Goal: Task Accomplishment & Management: Manage account settings

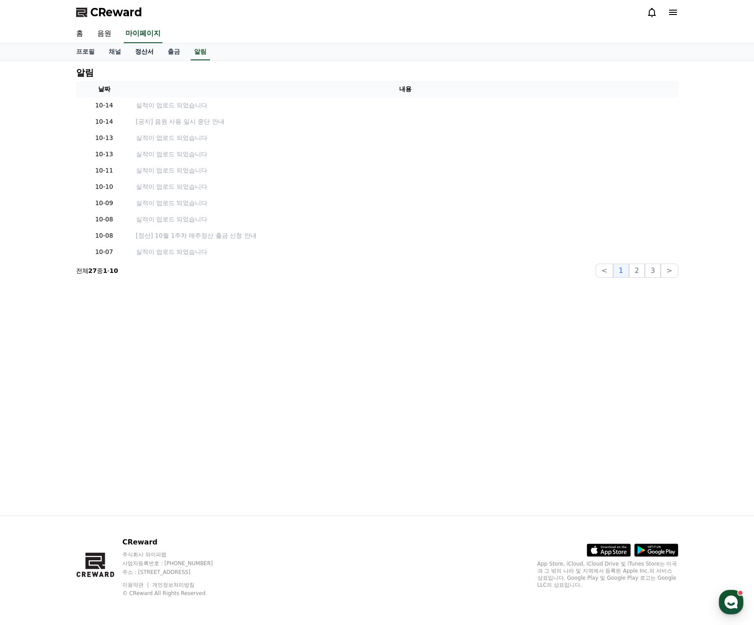
click at [140, 57] on link "정산서" at bounding box center [144, 52] width 33 height 17
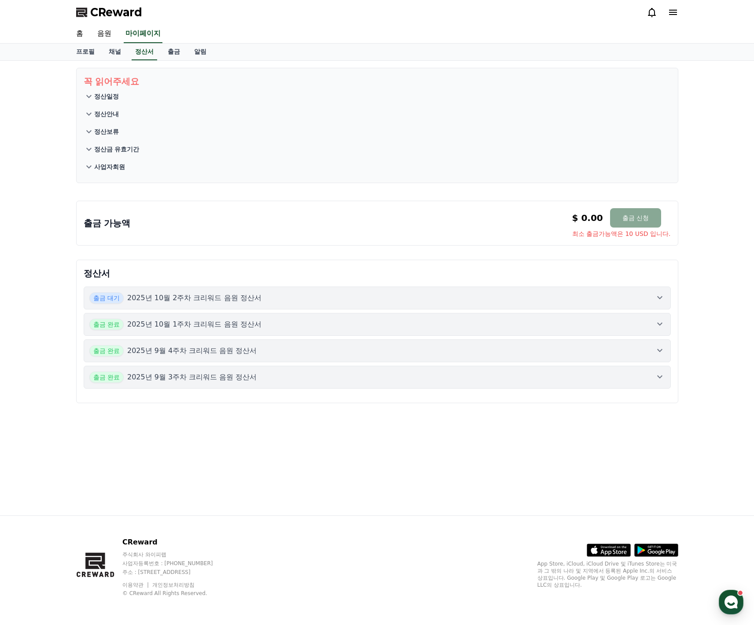
click at [154, 297] on p "2025년 10월 2주차 크리워드 음원 정산서" at bounding box center [194, 298] width 134 height 11
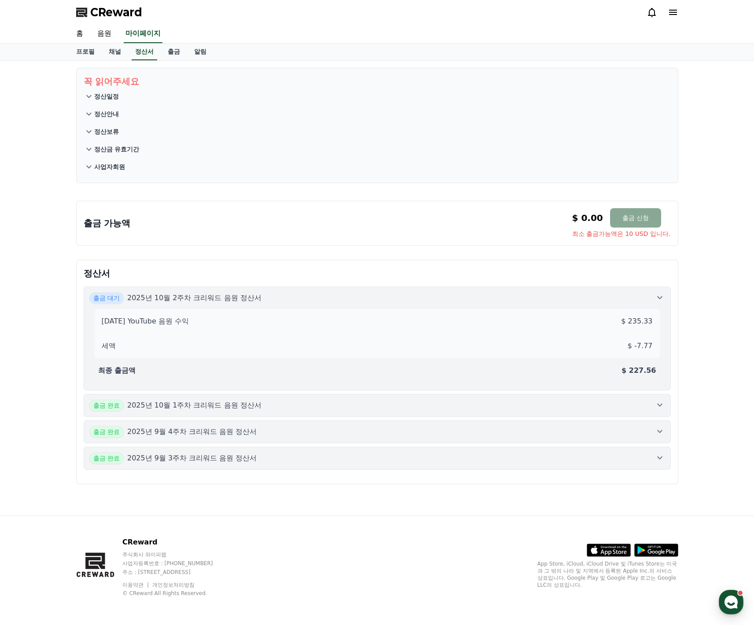
click at [166, 400] on div "출금 완료 2025년 10월 1주차 크리워드 음원 정산서" at bounding box center [175, 405] width 172 height 11
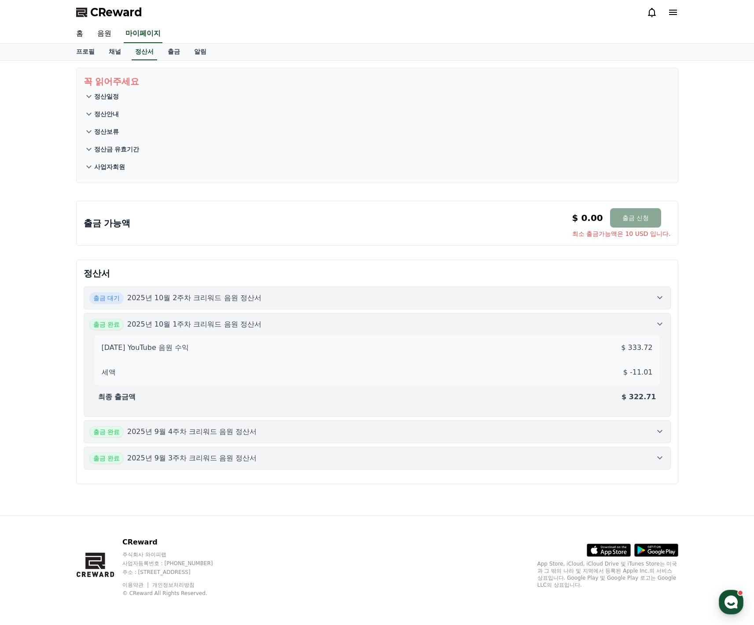
click at [217, 294] on p "2025년 10월 2주차 크리워드 음원 정산서" at bounding box center [194, 298] width 134 height 11
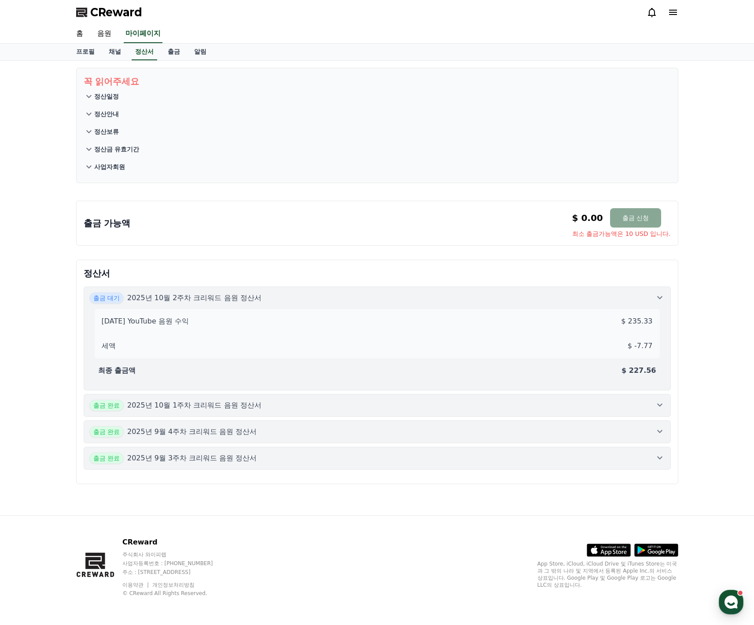
click at [208, 427] on button "출금 완료 2025년 9월 4주차 크리워드 음원 정산서" at bounding box center [377, 431] width 587 height 23
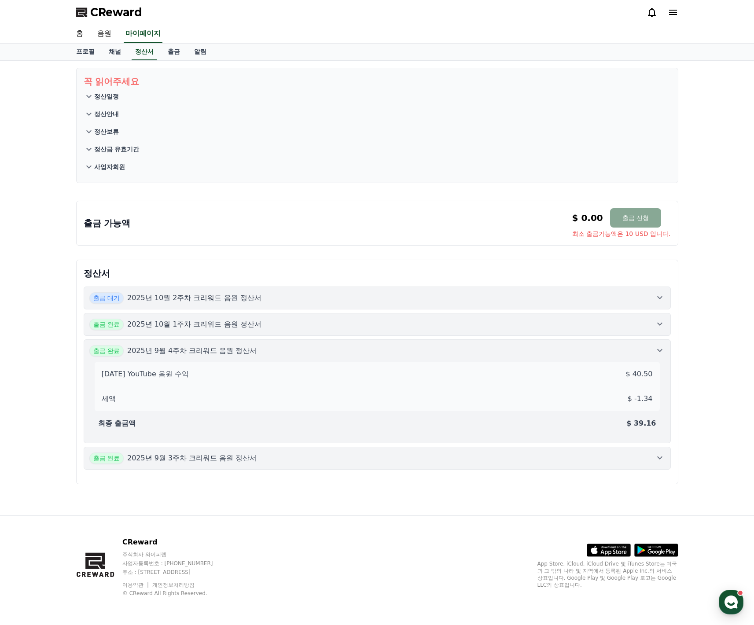
click at [231, 466] on button "출금 완료 2025년 9월 3주차 크리워드 음원 정산서" at bounding box center [377, 458] width 587 height 23
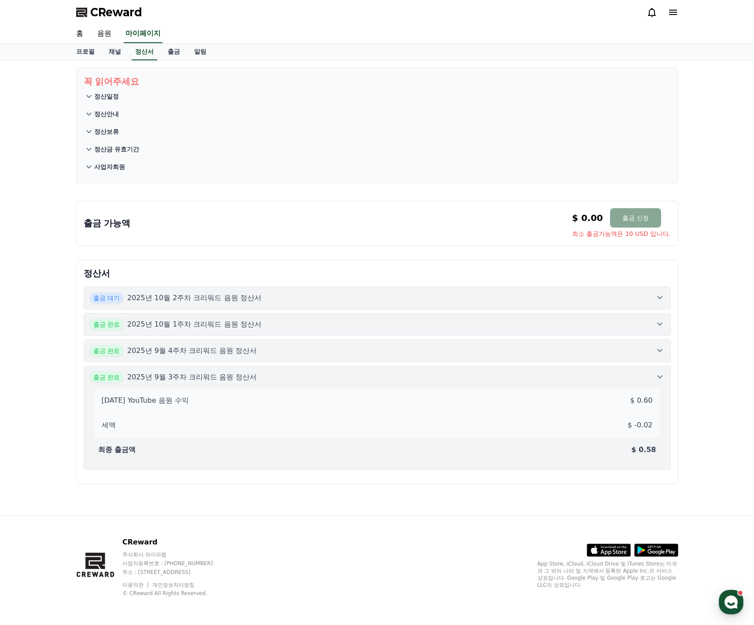
click at [141, 302] on p "2025년 10월 2주차 크리워드 음원 정산서" at bounding box center [194, 298] width 134 height 11
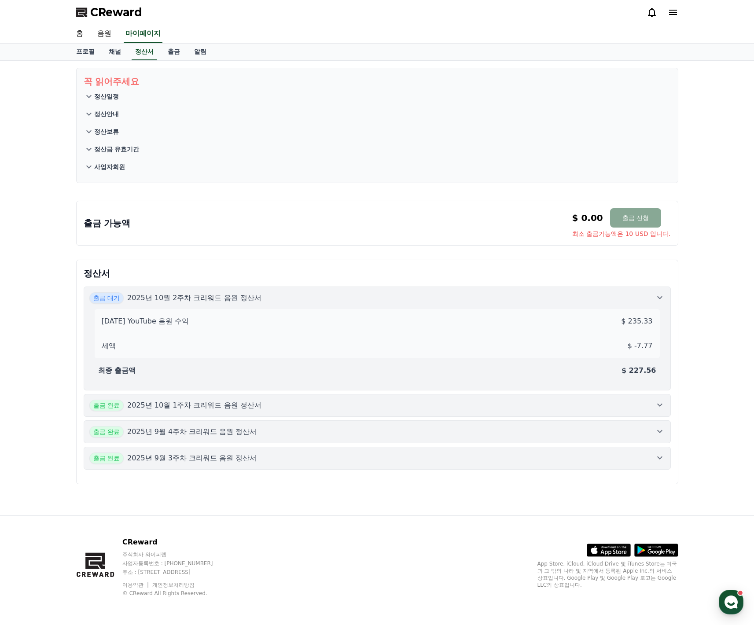
click at [100, 146] on p "정산금 유효기간" at bounding box center [116, 149] width 45 height 9
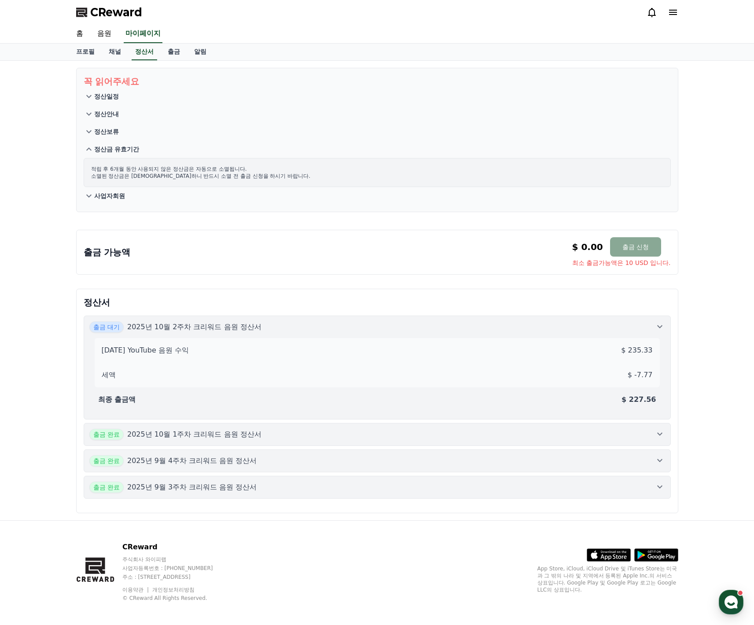
click at [103, 132] on p "정산보류" at bounding box center [106, 131] width 25 height 9
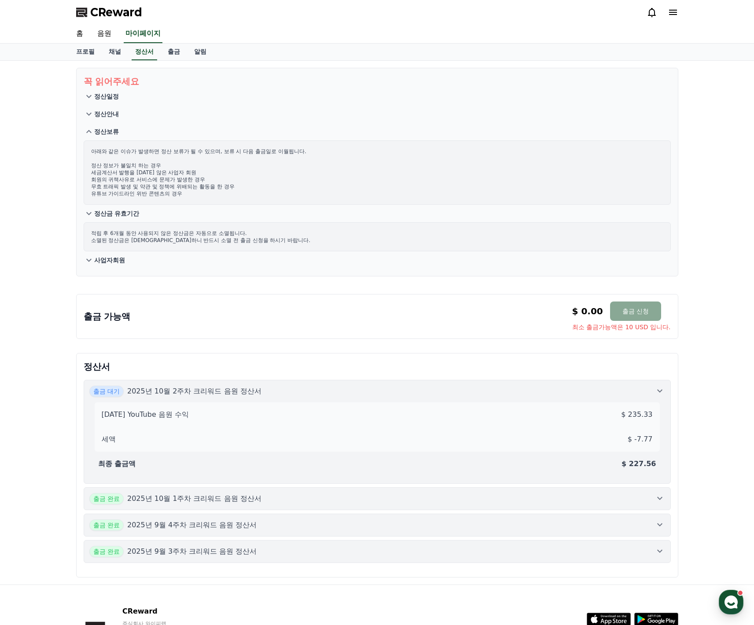
click at [113, 116] on p "정산안내" at bounding box center [106, 114] width 25 height 9
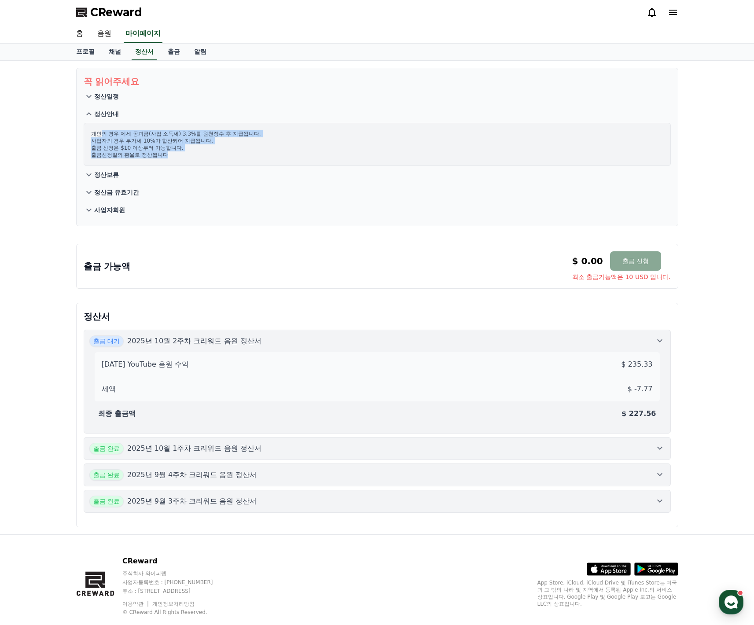
drag, startPoint x: 99, startPoint y: 135, endPoint x: 221, endPoint y: 160, distance: 125.3
click at [221, 159] on div "개인의 경우 제세 공과금(사업 소득세) 3.3%를 원천징수 후 지급됩니다. 사업자의 경우 부가세 10%가 합산되어 지급됩니다. 출금 신청은 $…" at bounding box center [377, 144] width 587 height 43
drag, startPoint x: 221, startPoint y: 160, endPoint x: 100, endPoint y: 124, distance: 127.2
click at [218, 159] on div "개인의 경우 제세 공과금(사업 소득세) 3.3%를 원천징수 후 지급됩니다. 사업자의 경우 부가세 10%가 합산되어 지급됩니다. 출금 신청은 $…" at bounding box center [377, 144] width 587 height 43
click at [102, 94] on p "정산일정" at bounding box center [106, 96] width 25 height 9
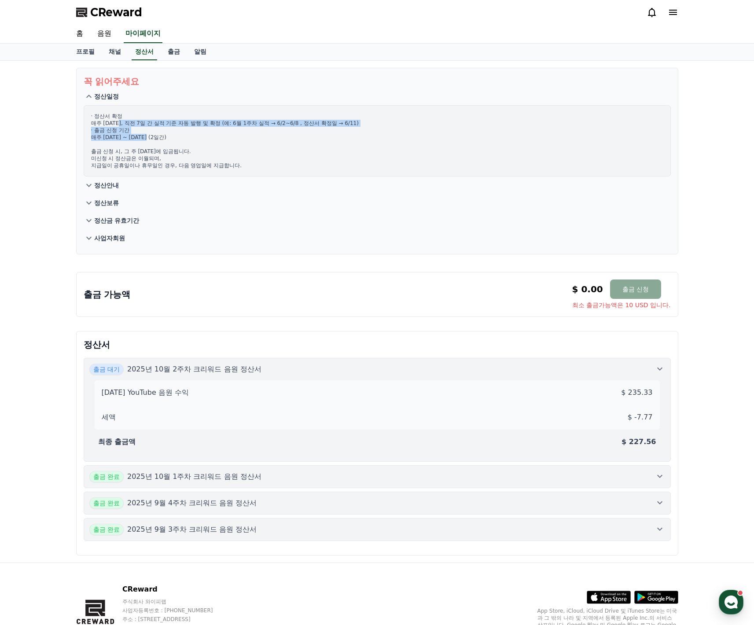
drag, startPoint x: 119, startPoint y: 120, endPoint x: 262, endPoint y: 145, distance: 144.9
click at [261, 141] on p "· 정산서 확정 매주 [DATE], 직전 7일 간 실적 기준 자동 발행 및 확정 (예: 6월 1주차 실적 → 6/2~6/8 , 정산서 확정일 …" at bounding box center [377, 141] width 572 height 56
click at [262, 149] on p "· 정산서 확정 매주 [DATE], 직전 7일 간 실적 기준 자동 발행 및 확정 (예: 6월 1주차 실적 → 6/2~6/8 , 정산서 확정일 …" at bounding box center [377, 141] width 572 height 56
drag, startPoint x: 105, startPoint y: 129, endPoint x: 207, endPoint y: 149, distance: 104.2
click at [207, 149] on p "· 정산서 확정 매주 [DATE], 직전 7일 간 실적 기준 자동 발행 및 확정 (예: 6월 1주차 실적 → 6/2~6/8 , 정산서 확정일 …" at bounding box center [377, 141] width 572 height 56
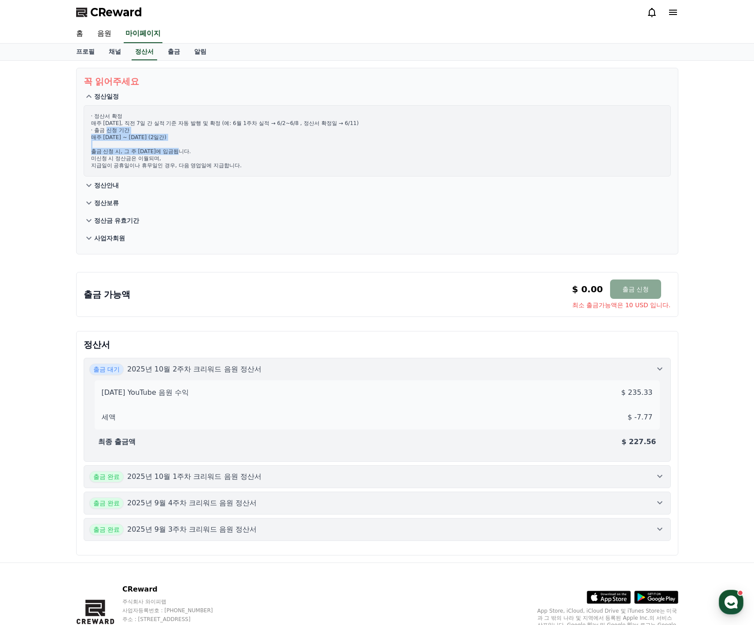
click at [207, 149] on p "· 정산서 확정 매주 [DATE], 직전 7일 간 실적 기준 자동 발행 및 확정 (예: 6월 1주차 실적 → 6/2~6/8 , 정산서 확정일 …" at bounding box center [377, 141] width 572 height 56
drag, startPoint x: 199, startPoint y: 160, endPoint x: 111, endPoint y: 126, distance: 94.2
click at [111, 126] on p "· 정산서 확정 매주 [DATE], 직전 7일 간 실적 기준 자동 발행 및 확정 (예: 6월 1주차 실적 → 6/2~6/8 , 정산서 확정일 …" at bounding box center [377, 141] width 572 height 56
click at [152, 151] on p "· 정산서 확정 매주 [DATE], 직전 7일 간 실적 기준 자동 발행 및 확정 (예: 6월 1주차 실적 → 6/2~6/8 , 정산서 확정일 …" at bounding box center [377, 141] width 572 height 56
click at [120, 14] on span "CReward" at bounding box center [116, 12] width 52 height 14
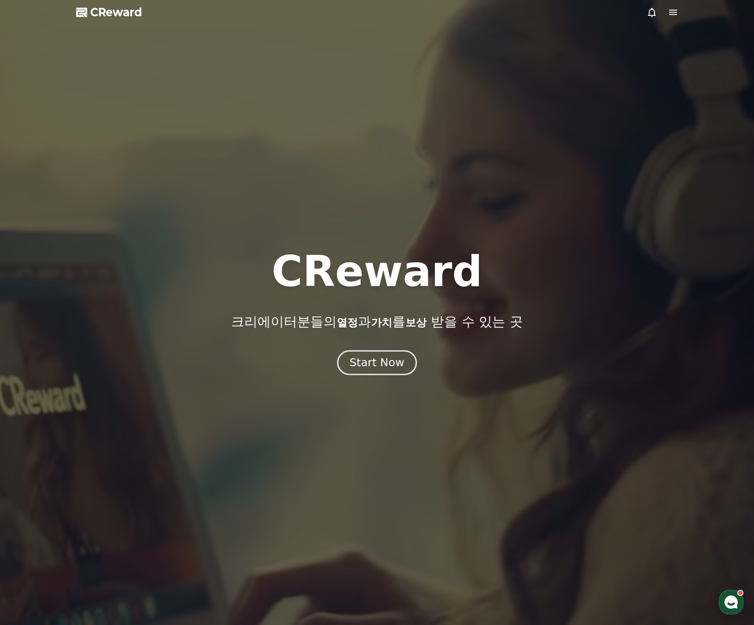
click at [368, 370] on button "Start Now" at bounding box center [377, 362] width 80 height 25
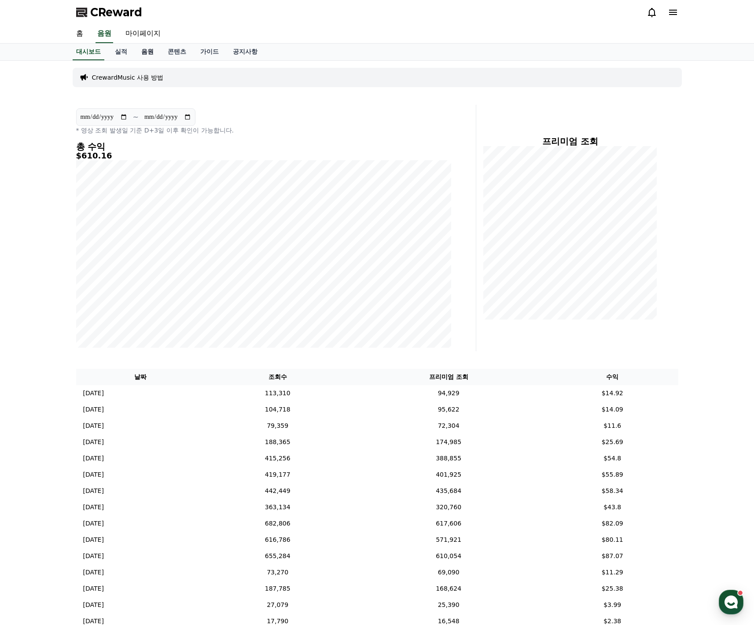
click at [146, 56] on link "음원" at bounding box center [147, 52] width 26 height 17
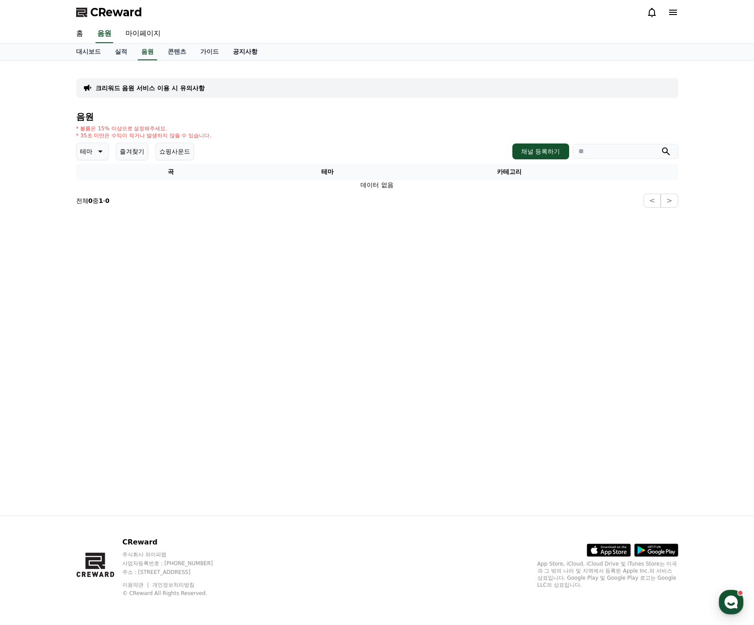
click at [236, 54] on link "공지사항" at bounding box center [245, 52] width 39 height 17
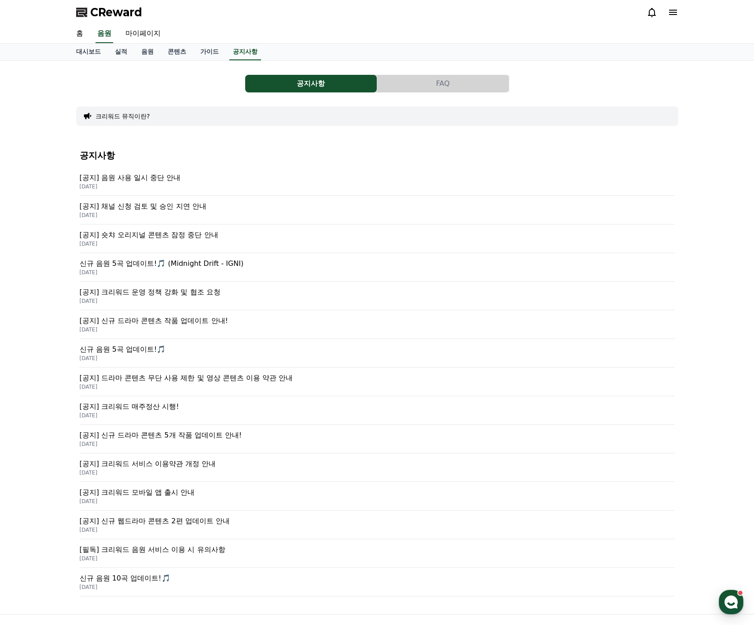
click at [157, 186] on p "[DATE]" at bounding box center [377, 186] width 595 height 7
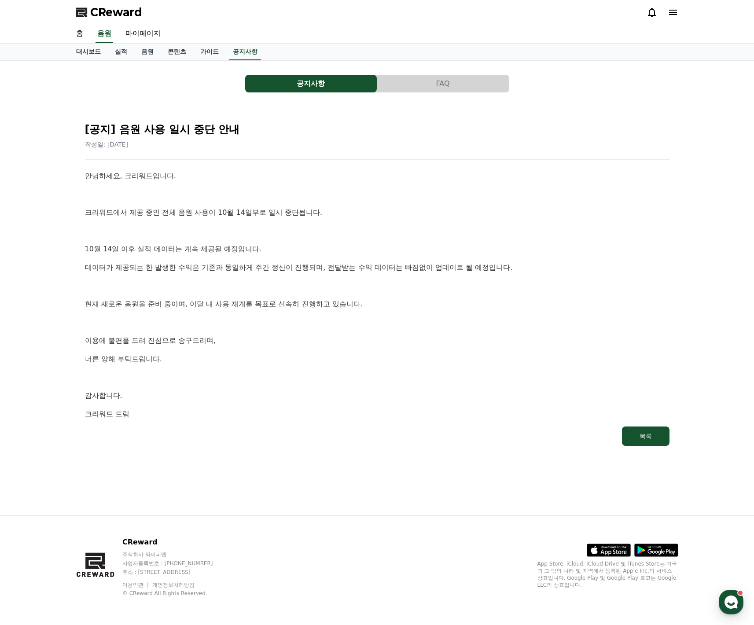
click at [358, 301] on p "현재 새로운 음원을 준비 중이며, 이달 내 사용 재개를 목표로 신속히 진행하고 있습니다." at bounding box center [377, 304] width 585 height 11
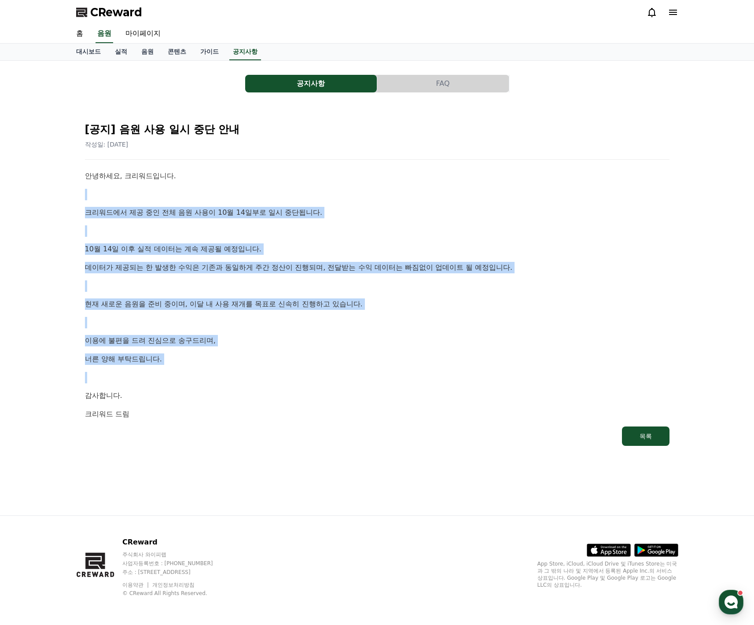
drag, startPoint x: 195, startPoint y: 170, endPoint x: 314, endPoint y: 383, distance: 243.4
click at [314, 383] on div "안녕하세요, 크리워드입니다. 크리워드에서 제공 중인 전체 음원 사용이 10월 14일부로 일시 중단됩니다. [DATE] 이후 실적 데이터는 계속…" at bounding box center [377, 294] width 585 height 249
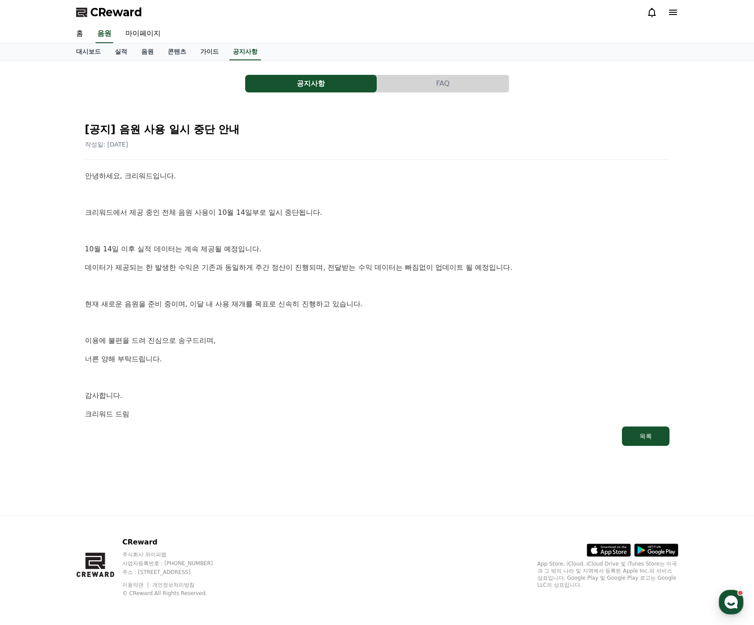
click at [314, 383] on div "안녕하세요, 크리워드입니다. 크리워드에서 제공 중인 전체 음원 사용이 10월 14일부로 일시 중단됩니다. [DATE] 이후 실적 데이터는 계속…" at bounding box center [377, 294] width 585 height 249
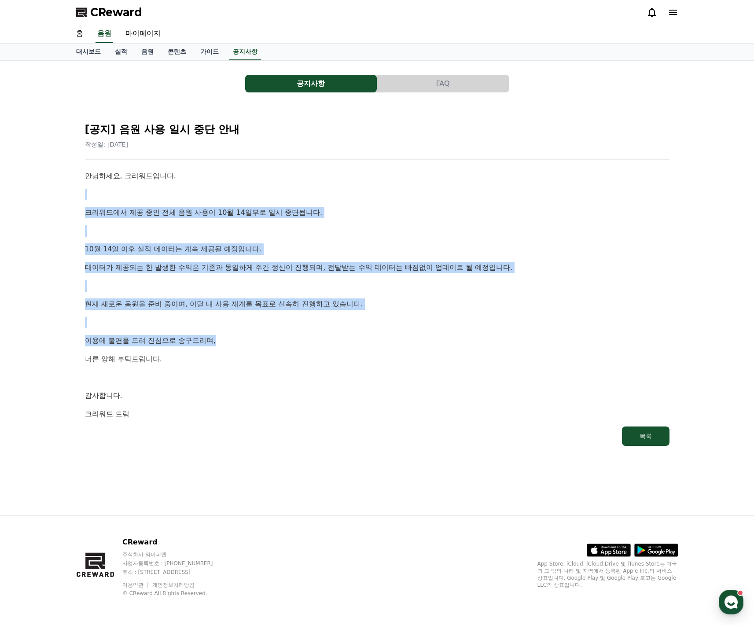
drag, startPoint x: 195, startPoint y: 184, endPoint x: 307, endPoint y: 339, distance: 191.1
click at [306, 338] on div "안녕하세요, 크리워드입니다. 크리워드에서 제공 중인 전체 음원 사용이 10월 14일부로 일시 중단됩니다. [DATE] 이후 실적 데이터는 계속…" at bounding box center [377, 294] width 585 height 249
click at [307, 340] on p "이용에 불편을 드려 진심으로 송구드리며," at bounding box center [377, 340] width 585 height 11
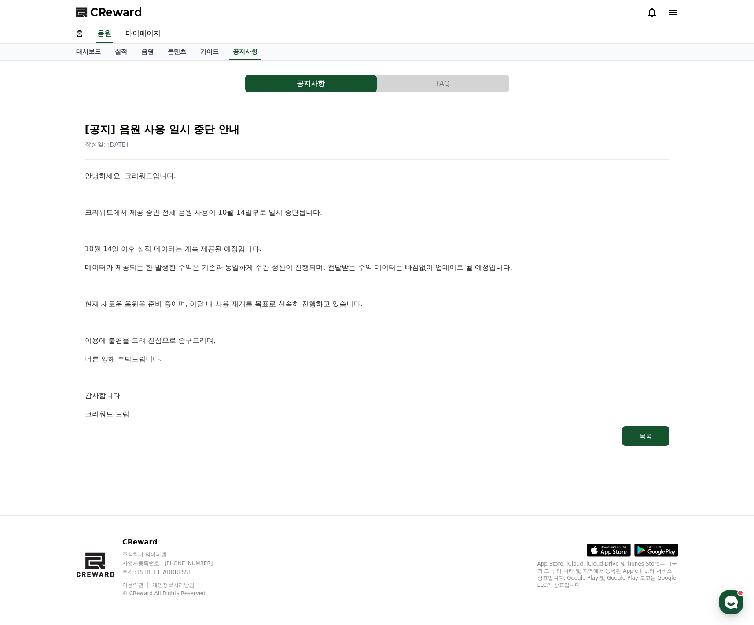
click at [258, 252] on p "10월 14일 이후 실적 데이터는 계속 제공될 예정입니다." at bounding box center [377, 248] width 585 height 11
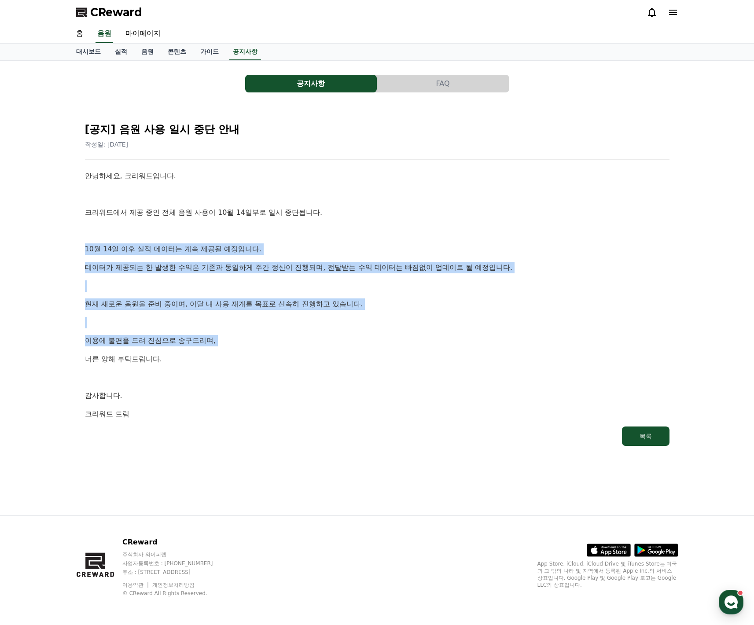
drag, startPoint x: 173, startPoint y: 242, endPoint x: 257, endPoint y: 345, distance: 133.0
click at [257, 345] on div "안녕하세요, 크리워드입니다. 크리워드에서 제공 중인 전체 음원 사용이 10월 14일부로 일시 중단됩니다. [DATE] 이후 실적 데이터는 계속…" at bounding box center [377, 294] width 585 height 249
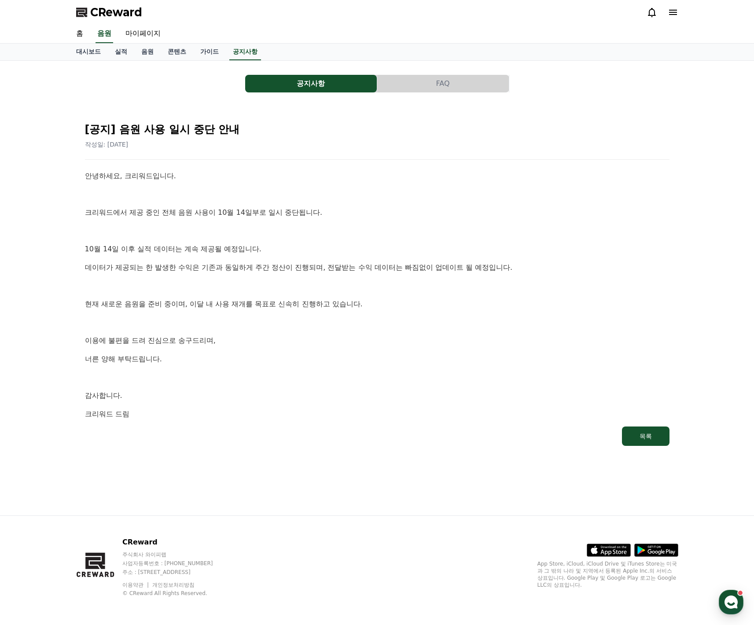
click at [257, 345] on div "안녕하세요, 크리워드입니다. 크리워드에서 제공 중인 전체 음원 사용이 10월 14일부로 일시 중단됩니다. [DATE] 이후 실적 데이터는 계속…" at bounding box center [377, 294] width 585 height 249
click at [258, 342] on p "이용에 불편을 드려 진심으로 송구드리며," at bounding box center [377, 340] width 585 height 11
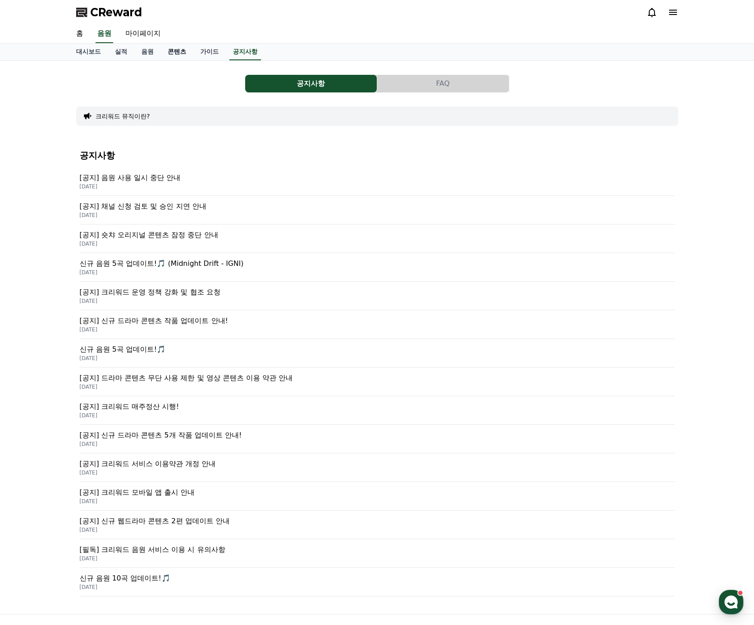
click at [180, 53] on link "콘텐츠" at bounding box center [177, 52] width 33 height 17
click at [134, 53] on link "음원" at bounding box center [147, 52] width 26 height 17
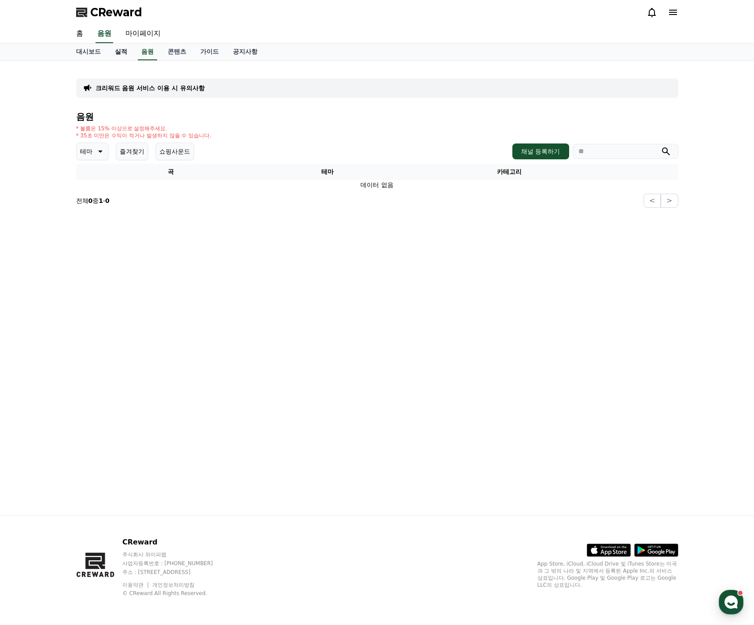
click at [122, 55] on link "실적" at bounding box center [121, 52] width 26 height 17
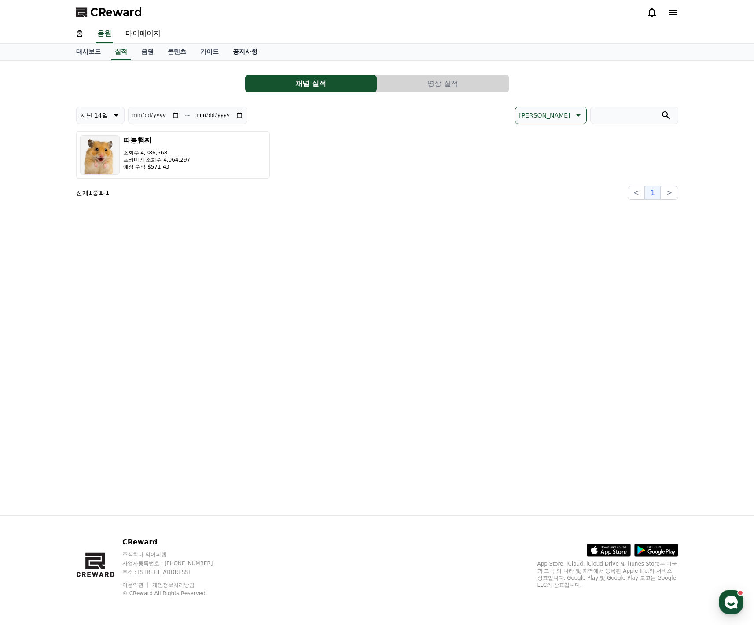
click at [226, 52] on link "공지사항" at bounding box center [245, 52] width 39 height 17
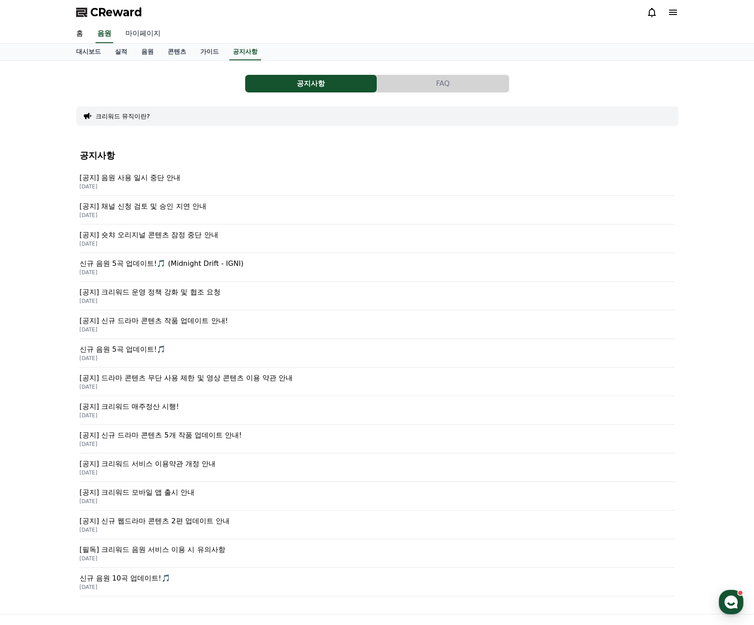
click at [141, 30] on link "마이페이지" at bounding box center [142, 34] width 49 height 18
select select "**********"
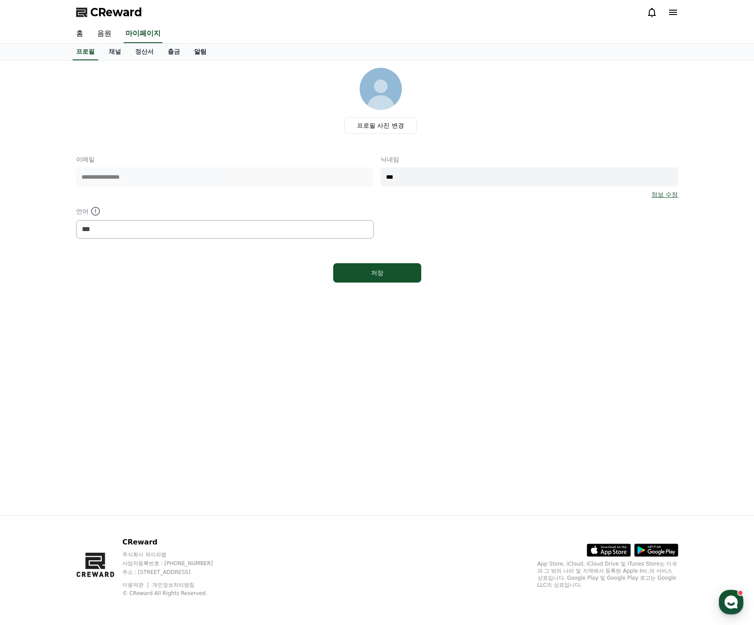
click at [192, 54] on link "알림" at bounding box center [200, 52] width 26 height 17
click at [161, 54] on link "출금" at bounding box center [174, 52] width 26 height 17
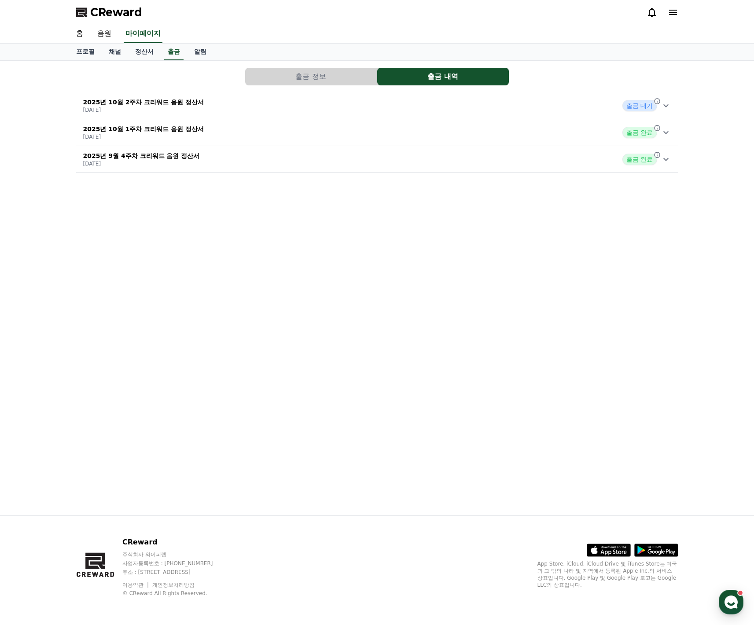
click at [175, 133] on p "2025년 10월 1주차 크리워드 음원 정산서" at bounding box center [143, 129] width 121 height 9
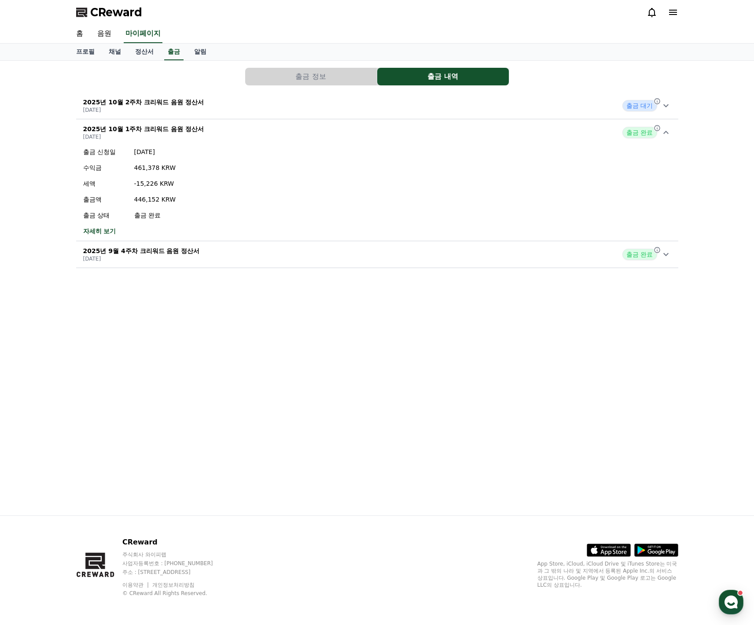
click at [638, 116] on div "2025년 10월 2주차 크리워드 음원 정산서 [DATE] 출금 대기" at bounding box center [377, 105] width 602 height 23
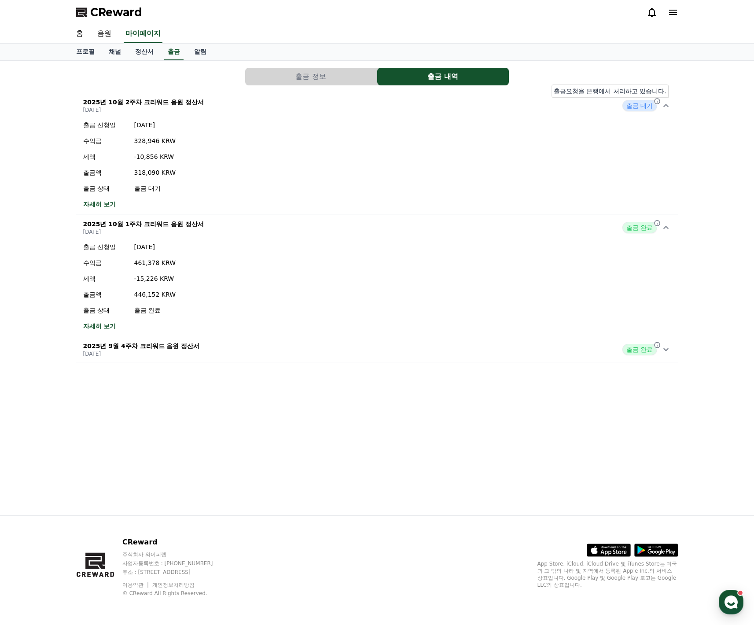
click at [658, 102] on icon at bounding box center [657, 101] width 7 height 7
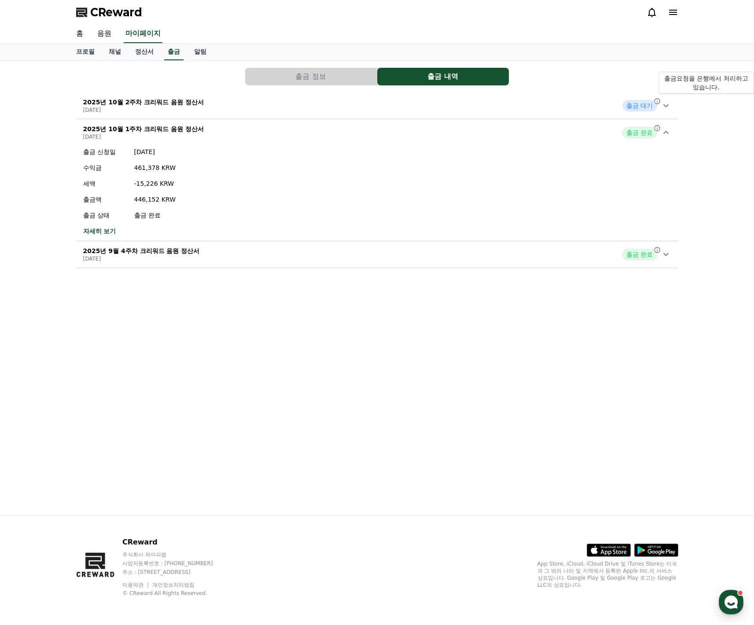
click at [654, 100] on icon at bounding box center [657, 101] width 7 height 7
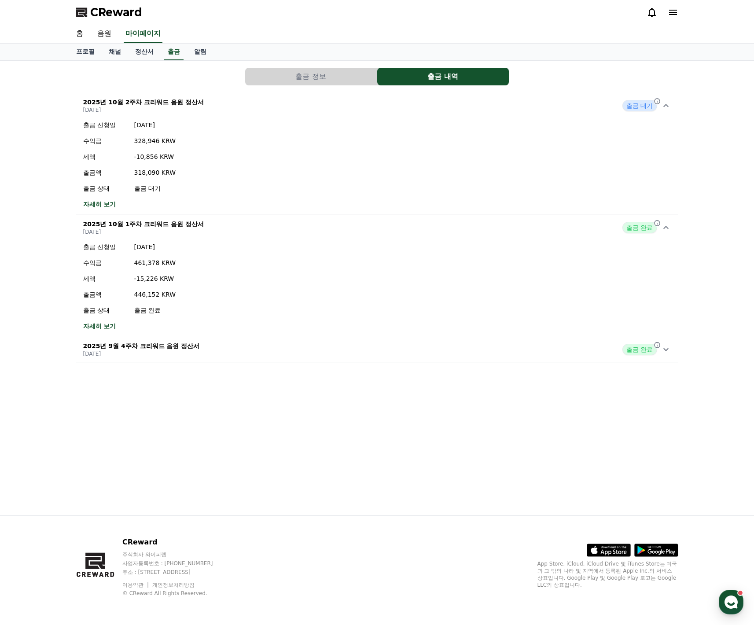
click at [302, 155] on div "출금 신청일 [DATE] 수익금 328,946 KRW 세액 -10,856 KRW 출금액 318,090 KRW 출금 상태 출금 대기 자세히 보기" at bounding box center [377, 164] width 602 height 95
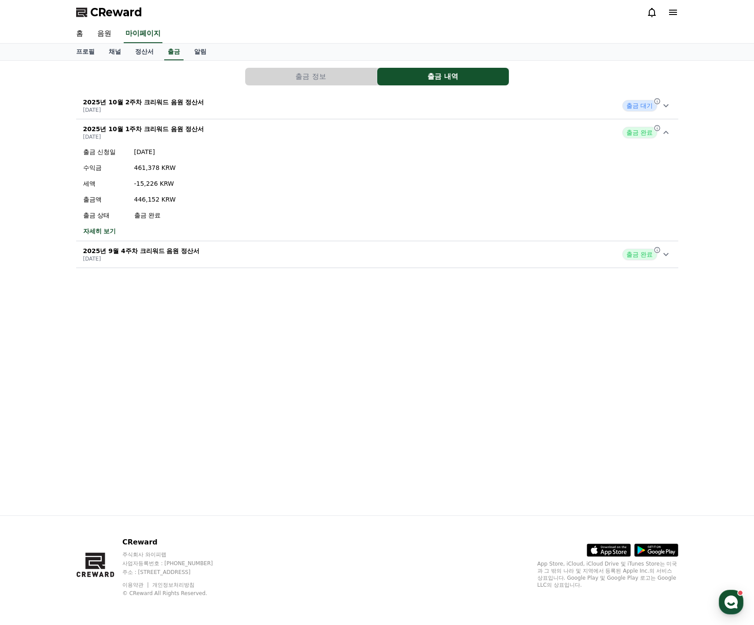
click at [238, 113] on div "2025년 10월 2주차 크리워드 음원 정산서 [DATE] 출금 대기" at bounding box center [377, 105] width 602 height 23
